Goal: Task Accomplishment & Management: Complete application form

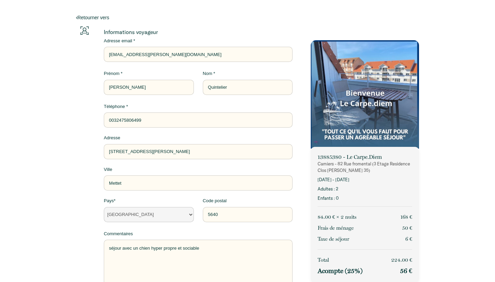
select select "BE"
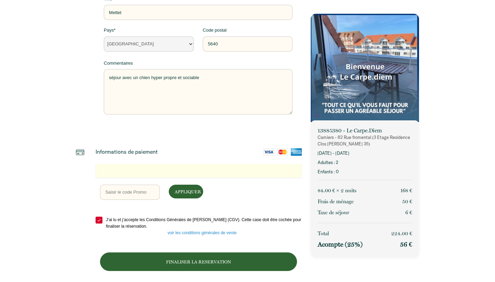
click at [196, 259] on p "Finaliser la Reservation" at bounding box center [198, 261] width 185 height 7
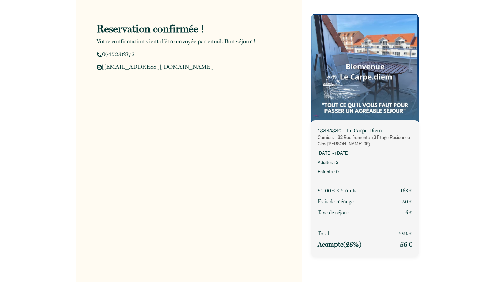
scroll to position [14, 0]
drag, startPoint x: 318, startPoint y: 137, endPoint x: 370, endPoint y: 143, distance: 52.2
click at [370, 143] on p "Camiers - 82 Rue fromental (3 Etage Résidence Clos [PERSON_NAME] 35)" at bounding box center [364, 140] width 94 height 13
copy p "Camiers - 82 Rue fromental (3 Etage Résidence Clos [PERSON_NAME] 35)"
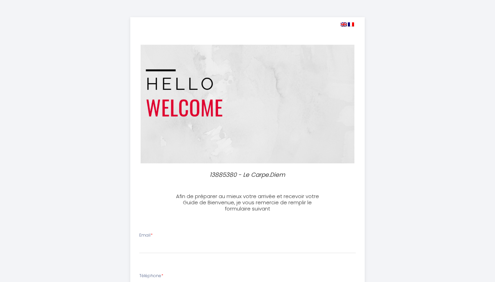
select select
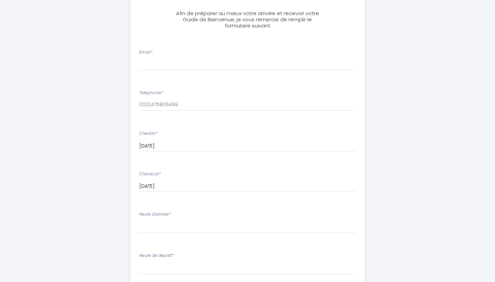
scroll to position [186, 0]
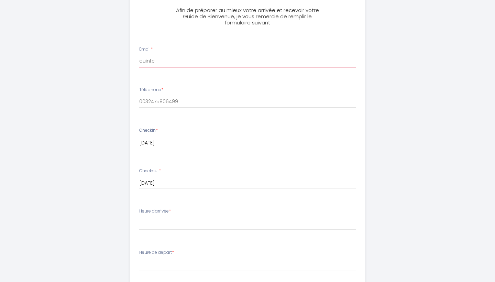
type input "[EMAIL_ADDRESS][PERSON_NAME][DOMAIN_NAME]"
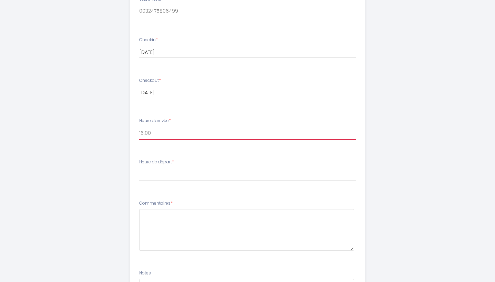
scroll to position [281, 0]
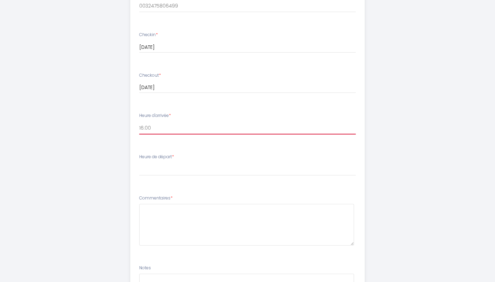
select select "17:00"
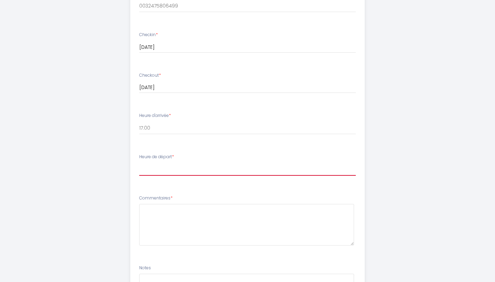
select select "11:00"
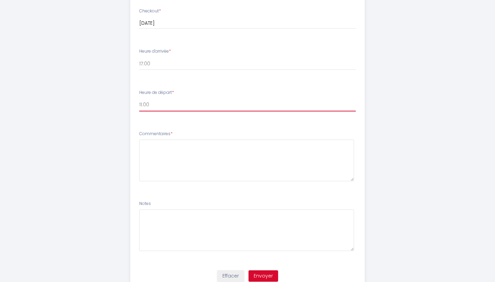
scroll to position [348, 0]
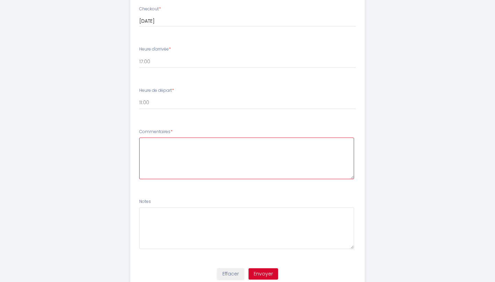
click at [189, 145] on textarea at bounding box center [246, 158] width 215 height 42
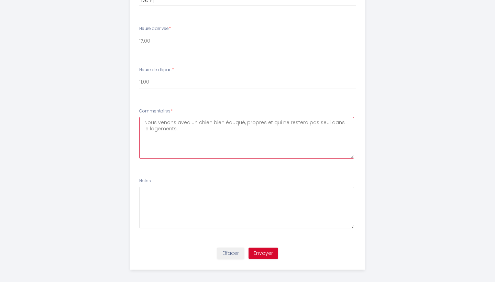
scroll to position [368, 0]
type textarea "Nous venons avec un chien bien éduqué, propres et qui ne restera pas seul dans …"
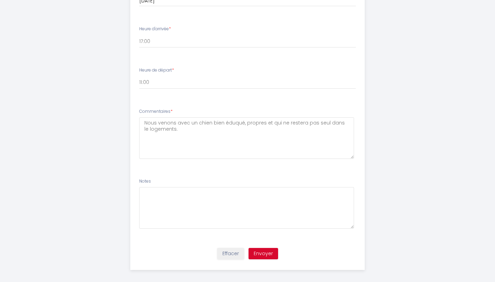
click at [269, 248] on button "Envoyer" at bounding box center [263, 254] width 30 height 12
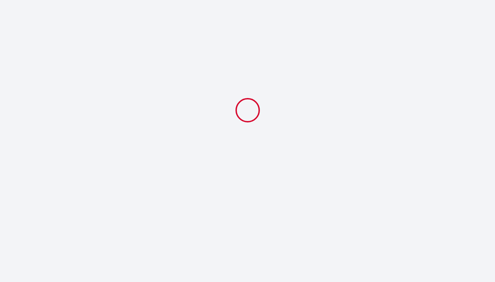
select select "17:00"
select select "11:00"
